Goal: Navigation & Orientation: Find specific page/section

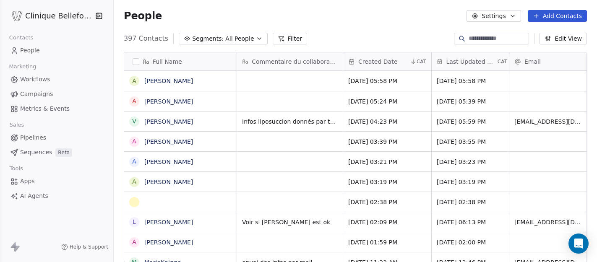
scroll to position [231, 484]
